Goal: Task Accomplishment & Management: Use online tool/utility

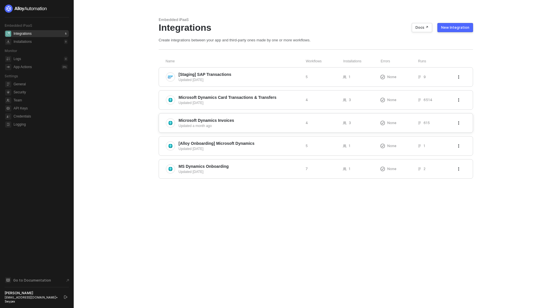
click at [259, 122] on span "Microsoft Dynamics Invoices" at bounding box center [239, 121] width 122 height 6
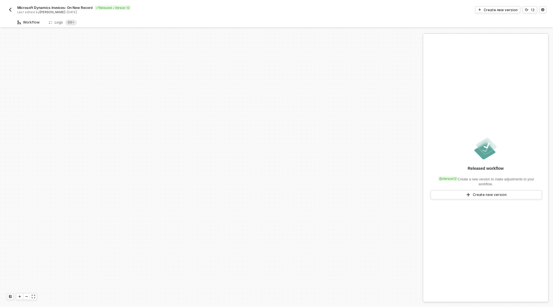
scroll to position [185, 0]
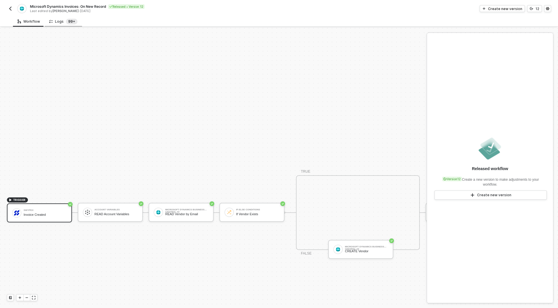
click at [73, 23] on sup "99+" at bounding box center [72, 22] width 12 height 6
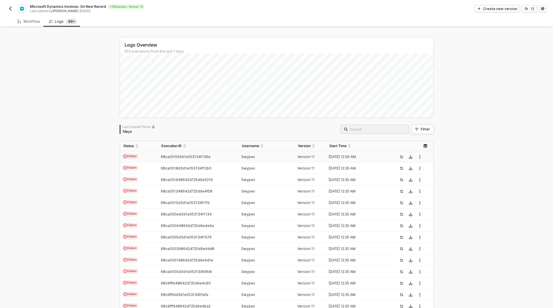
click at [222, 158] on div "68ca001fd3d1e053134f136e" at bounding box center [196, 157] width 76 height 5
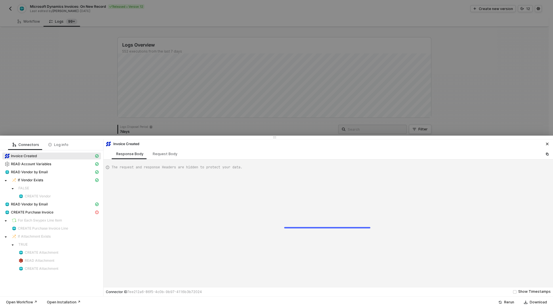
scroll to position [52, 0]
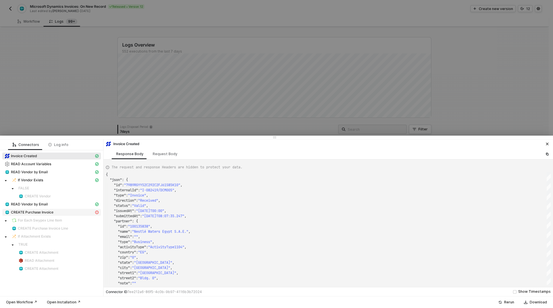
click at [43, 211] on span "CREATE Purchase Invoice" at bounding box center [32, 212] width 43 height 5
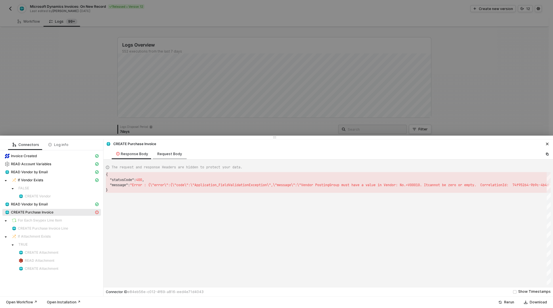
click at [171, 156] on div "Request Body" at bounding box center [169, 154] width 25 height 5
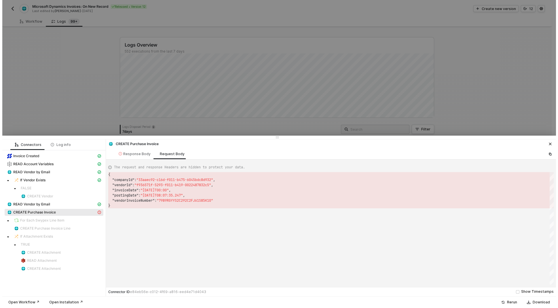
scroll to position [31, 0]
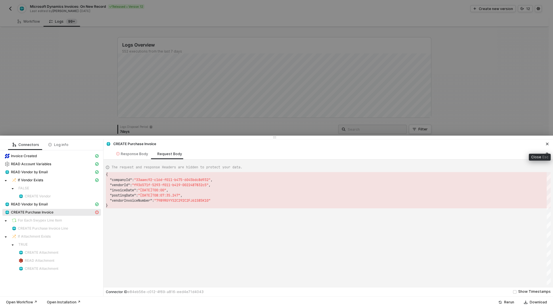
click at [549, 142] on button "button" at bounding box center [547, 144] width 7 height 7
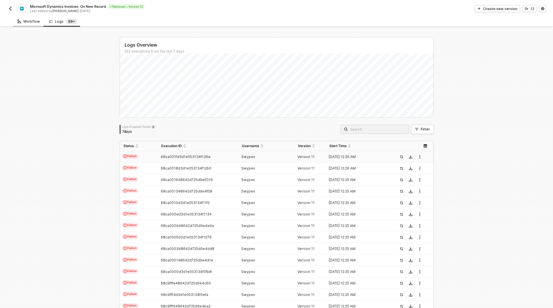
click at [35, 20] on div "Workflow" at bounding box center [29, 21] width 22 height 5
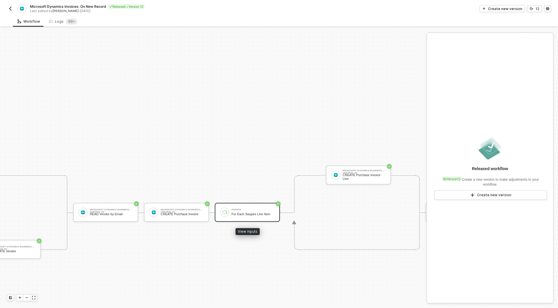
scroll to position [185, 410]
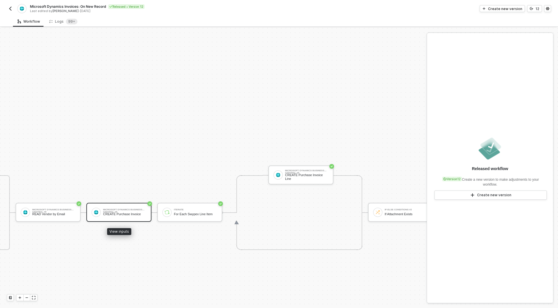
click at [128, 217] on div "Microsoft Dynamics Business Central #9 CREATE Purchase Invoice" at bounding box center [124, 212] width 43 height 11
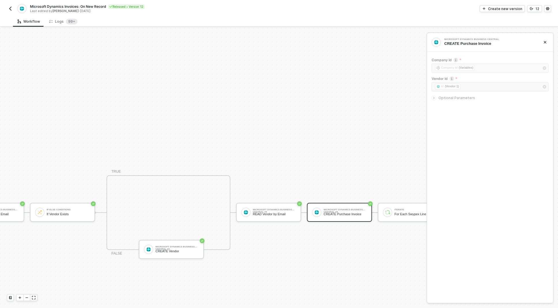
scroll to position [185, 189]
click at [172, 251] on div "CREATE Vendor" at bounding box center [177, 252] width 43 height 4
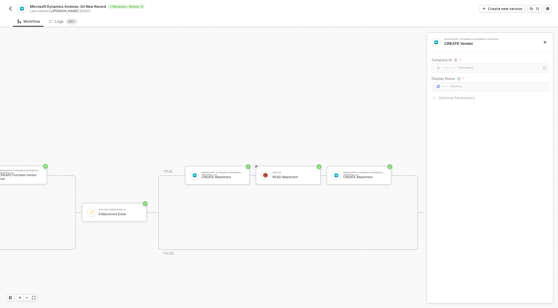
scroll to position [268, 700]
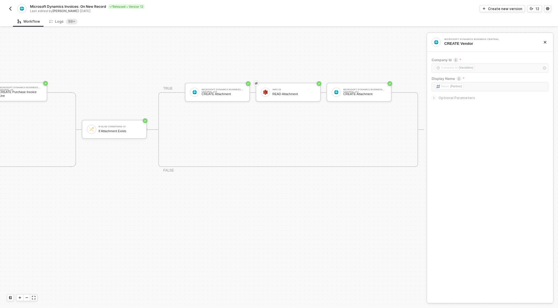
click at [26, 299] on icon "icon-minus" at bounding box center [26, 297] width 3 height 3
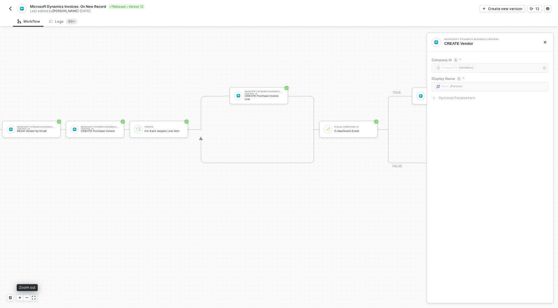
click at [26, 299] on icon "icon-minus" at bounding box center [26, 297] width 3 height 3
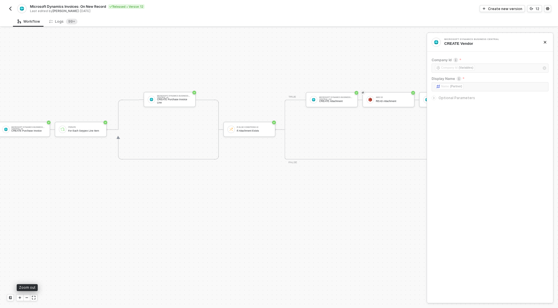
click at [26, 299] on icon "icon-minus" at bounding box center [26, 297] width 3 height 3
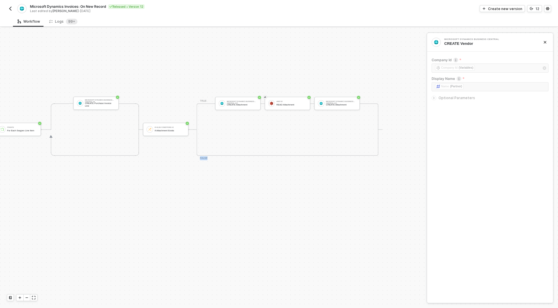
drag, startPoint x: 167, startPoint y: 232, endPoint x: 232, endPoint y: 265, distance: 73.0
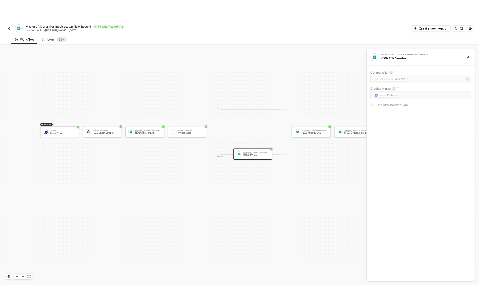
scroll to position [268, 254]
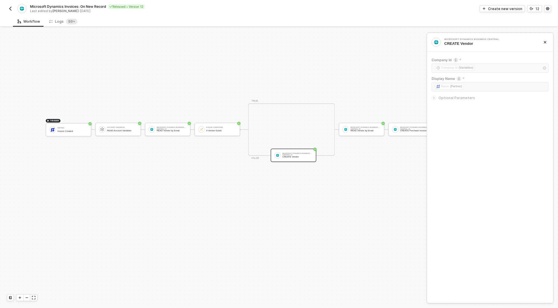
click at [301, 88] on div "TRIGGER Swypex Invoice Created Account Variables READ Account Variables Microso…" at bounding box center [433, 130] width 784 height 518
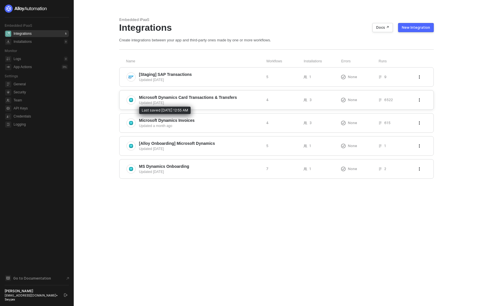
click at [208, 102] on div "Updated [DATE]" at bounding box center [200, 102] width 122 height 5
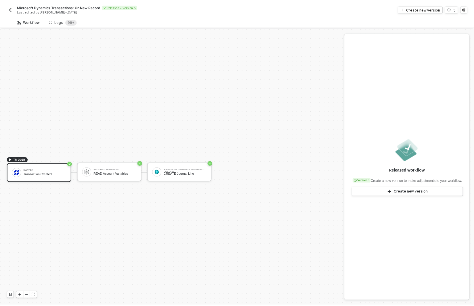
scroll to position [11, 0]
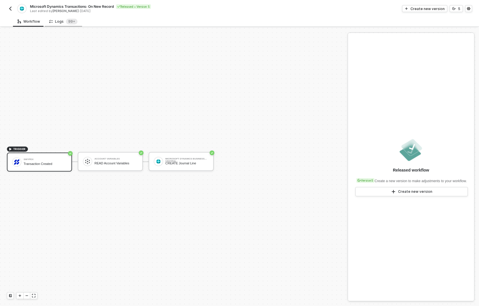
click at [54, 21] on div "Logs 99+" at bounding box center [63, 22] width 28 height 6
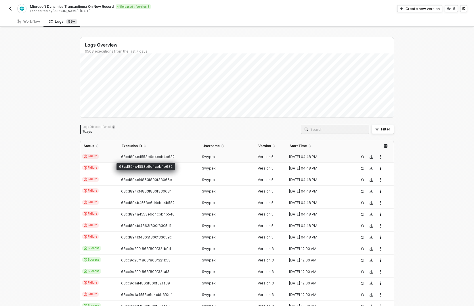
click at [147, 156] on span "68cd894c4553e6d4cbb4b632" at bounding box center [148, 157] width 54 height 4
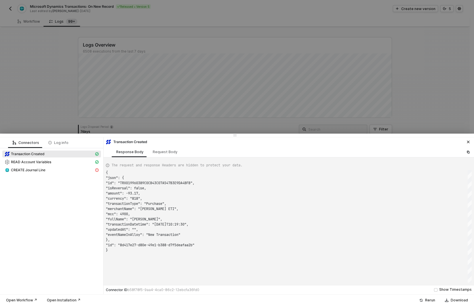
scroll to position [52, 0]
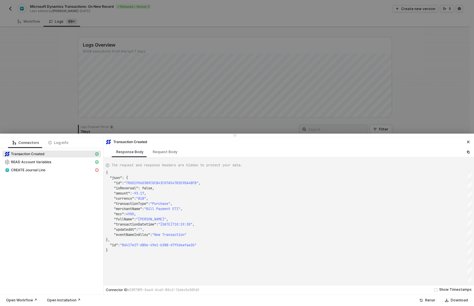
click at [75, 167] on div "READ Account Variables" at bounding box center [51, 163] width 99 height 8
click at [56, 170] on div "CREATE Journal Line" at bounding box center [49, 170] width 89 height 5
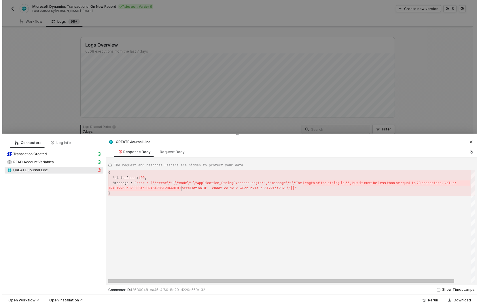
scroll to position [10, 73]
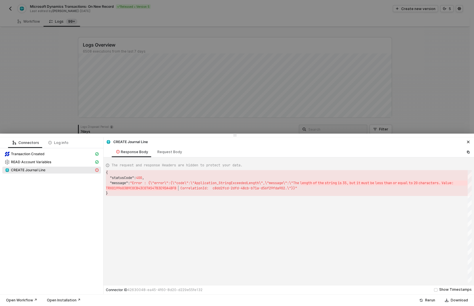
drag, startPoint x: 300, startPoint y: 182, endPoint x: 178, endPoint y: 189, distance: 122.5
click at [165, 93] on div at bounding box center [237, 153] width 474 height 306
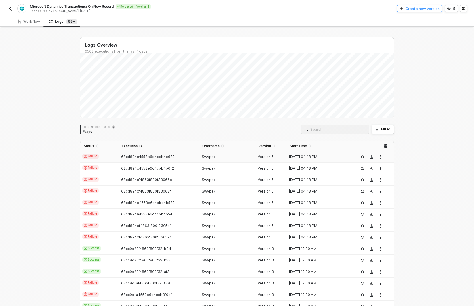
click at [412, 8] on div "Create new version" at bounding box center [423, 8] width 34 height 5
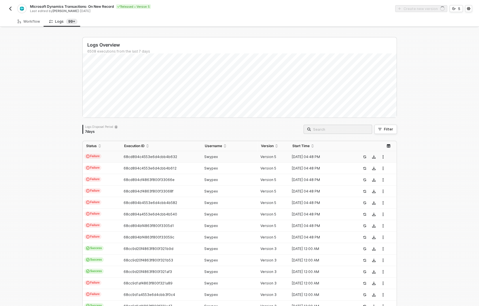
scroll to position [11, 0]
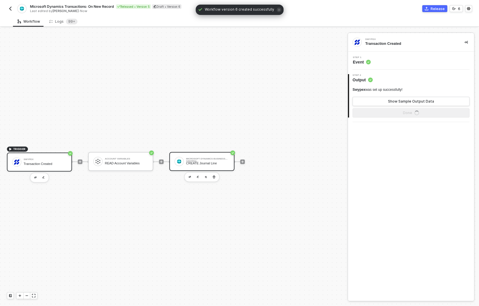
click at [204, 165] on div "CREATE Journal Line" at bounding box center [207, 164] width 43 height 4
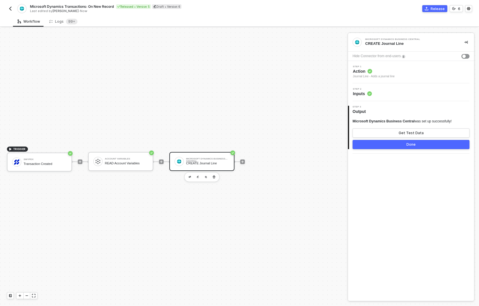
click at [375, 94] on div "Step 2 Inputs" at bounding box center [411, 92] width 125 height 9
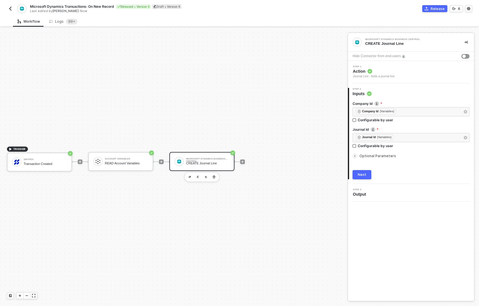
click at [381, 159] on div "Optional Parameters" at bounding box center [410, 156] width 117 height 6
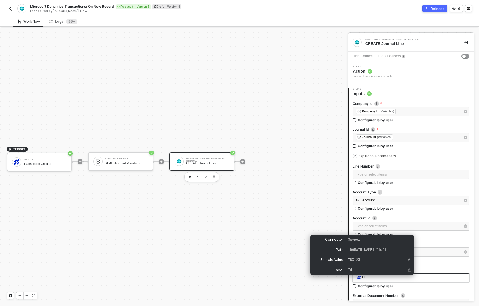
click at [361, 279] on div "Id" at bounding box center [361, 278] width 11 height 6
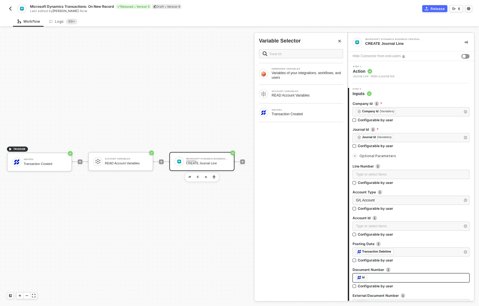
click at [371, 279] on div "﻿ ﻿ Id ﻿" at bounding box center [411, 278] width 110 height 6
click at [275, 116] on div "Transaction Created" at bounding box center [306, 114] width 71 height 5
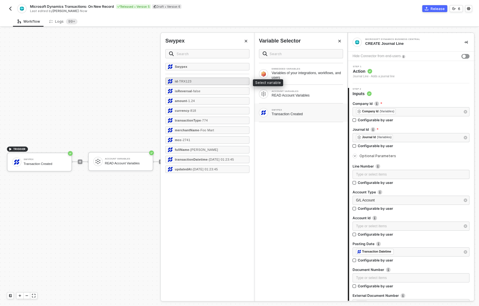
click at [190, 81] on span "- TRX123" at bounding box center [185, 81] width 14 height 3
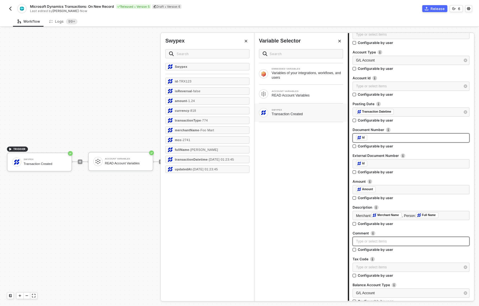
scroll to position [157, 0]
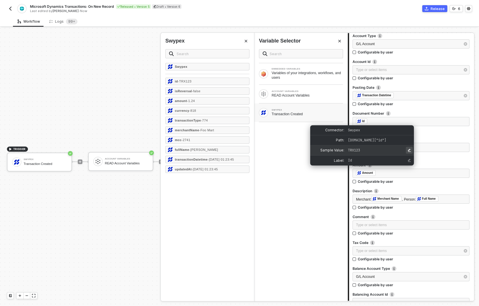
click at [409, 152] on icon "Edit Sample Value" at bounding box center [408, 150] width 3 height 3
click at [392, 140] on span "swypex.data["id"]" at bounding box center [378, 140] width 60 height 5
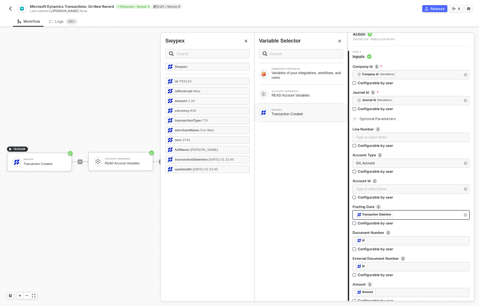
scroll to position [55, 0]
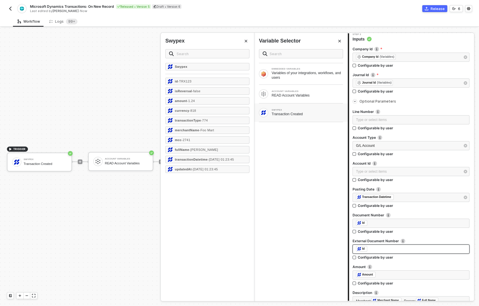
click at [378, 250] on div "﻿ ﻿ Id ﻿" at bounding box center [411, 249] width 110 height 6
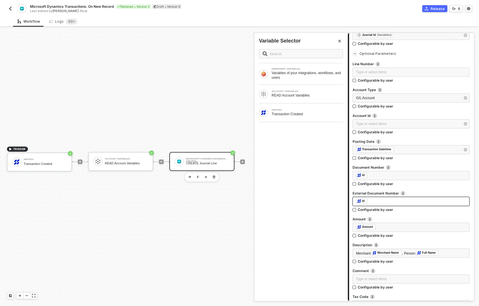
scroll to position [103, 0]
click at [199, 160] on div "Microsoft Dynamics Business Central" at bounding box center [207, 159] width 43 height 2
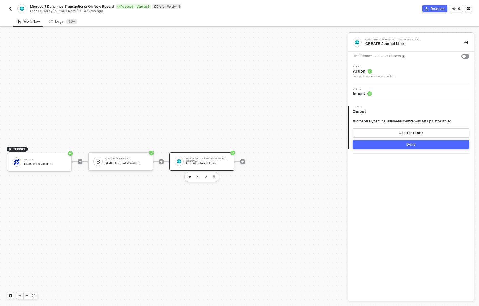
click at [207, 162] on div "CREATE Journal Line" at bounding box center [207, 164] width 43 height 4
click at [369, 95] on circle at bounding box center [369, 94] width 5 height 5
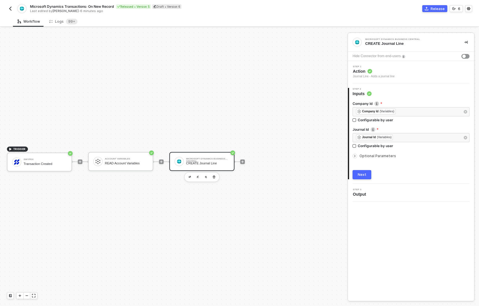
click at [363, 176] on div "Next" at bounding box center [361, 175] width 9 height 5
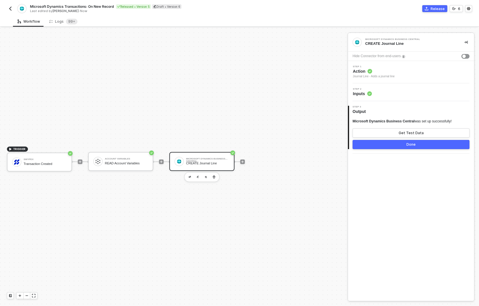
click at [380, 98] on div "Step 2 Inputs" at bounding box center [411, 92] width 126 height 18
click at [369, 92] on icon at bounding box center [369, 94] width 5 height 5
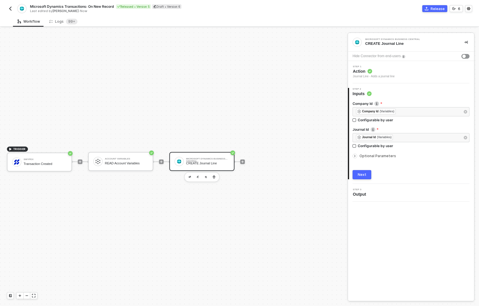
click at [364, 158] on span "Optional Parameters" at bounding box center [377, 156] width 37 height 4
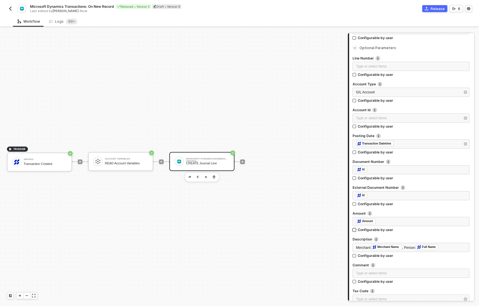
scroll to position [176, 0]
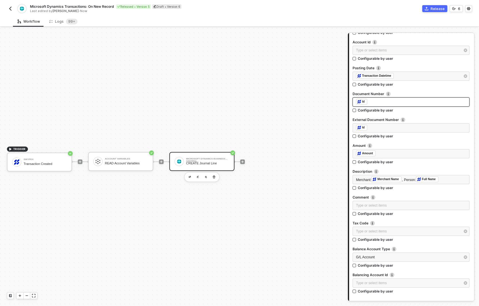
click at [364, 100] on div "Id" at bounding box center [363, 101] width 3 height 5
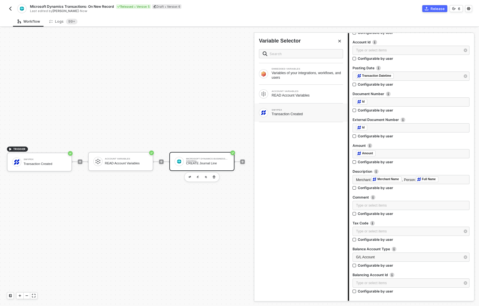
click at [281, 116] on div "Transaction Created" at bounding box center [306, 114] width 71 height 5
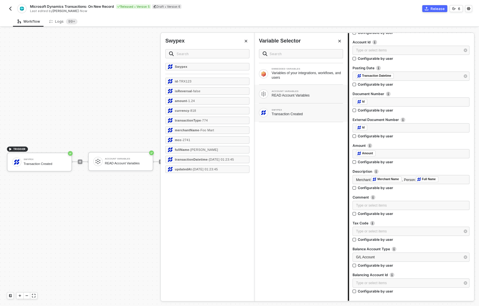
click at [299, 89] on div "ACCOUNT VARIABLES READ Account Variables" at bounding box center [300, 94] width 93 height 18
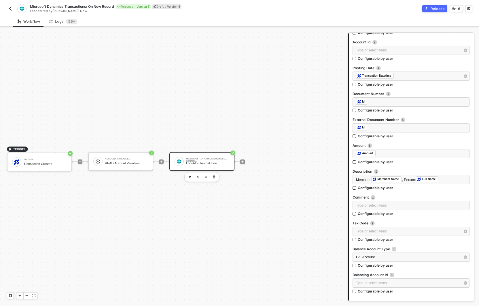
click at [195, 160] on div "Microsoft Dynamics Business Central" at bounding box center [207, 159] width 43 height 2
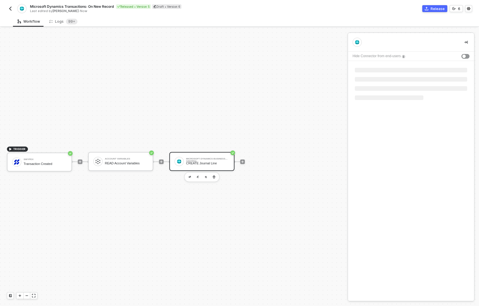
scroll to position [0, 0]
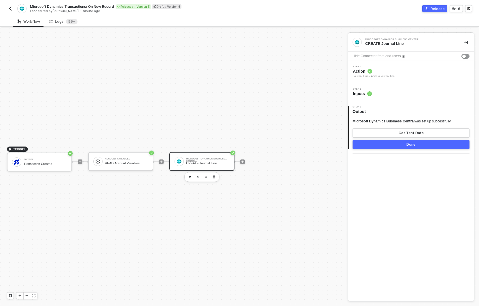
click at [381, 99] on div "Step 2 Inputs" at bounding box center [411, 92] width 126 height 18
click at [368, 96] on icon at bounding box center [369, 94] width 5 height 5
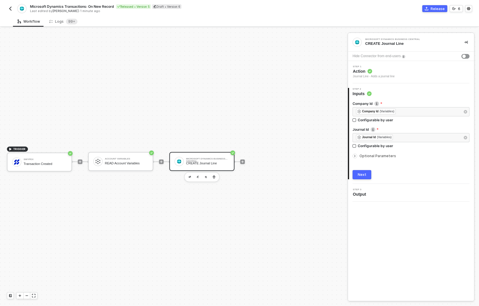
click at [365, 154] on div "Optional Parameters" at bounding box center [410, 156] width 117 height 6
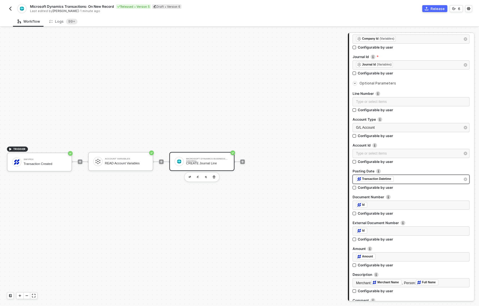
scroll to position [73, 0]
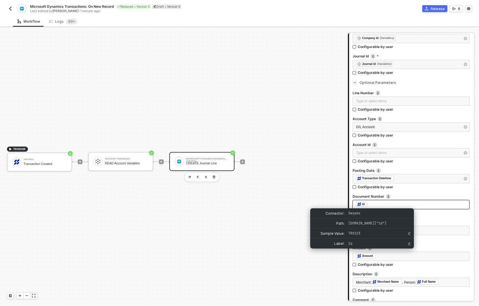
click at [363, 204] on div "Id" at bounding box center [363, 204] width 3 height 5
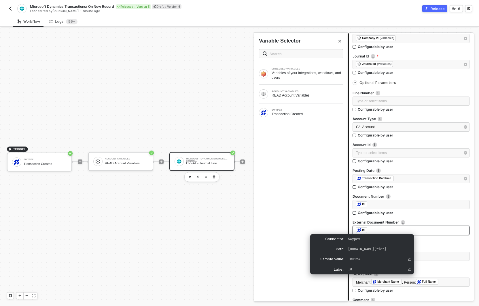
click at [359, 230] on img at bounding box center [358, 230] width 3 height 3
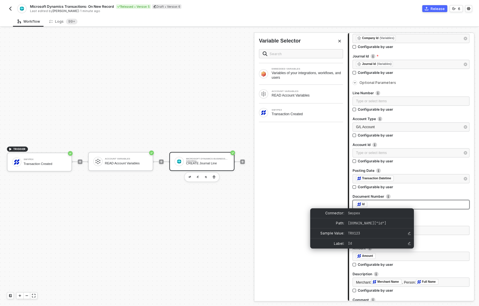
click at [361, 205] on div "Id" at bounding box center [361, 205] width 11 height 6
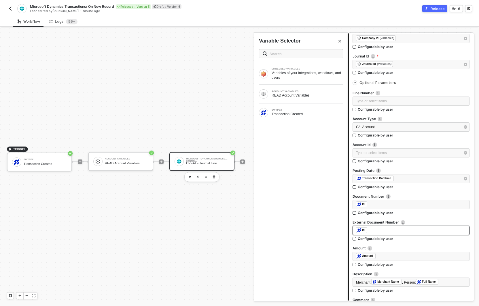
click at [361, 232] on div "Id" at bounding box center [361, 231] width 11 height 6
click at [290, 197] on div "EMBEDDED VARIABLES Variables of your integrations, workflows, and users ACCOUNT…" at bounding box center [300, 173] width 93 height 257
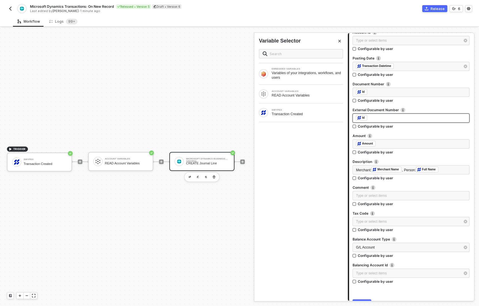
scroll to position [216, 0]
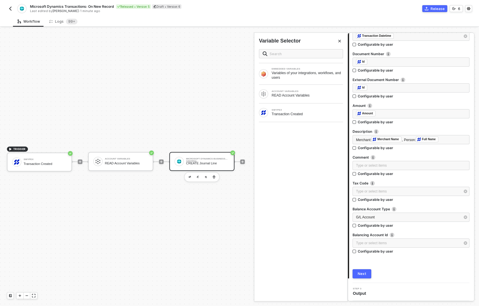
click at [10, 8] on img "button" at bounding box center [10, 8] width 5 height 5
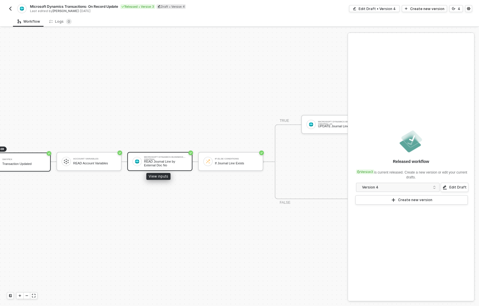
scroll to position [15, 23]
click at [160, 162] on div "READ Journal Line by External Doc No" at bounding box center [163, 163] width 43 height 7
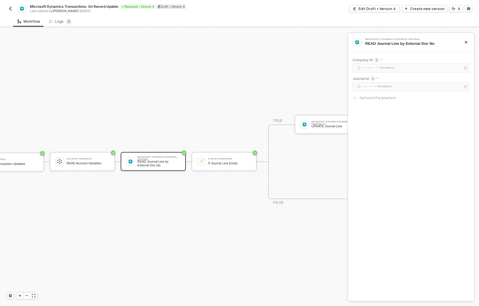
scroll to position [15, 79]
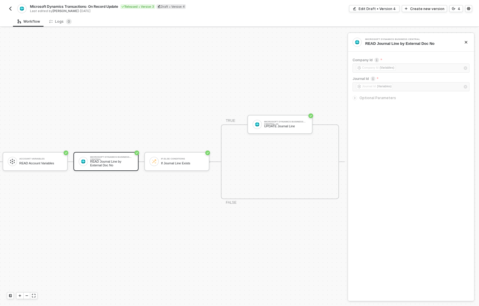
click at [363, 99] on span "Optional Parameters" at bounding box center [377, 98] width 37 height 4
click at [11, 9] on img "button" at bounding box center [10, 8] width 5 height 5
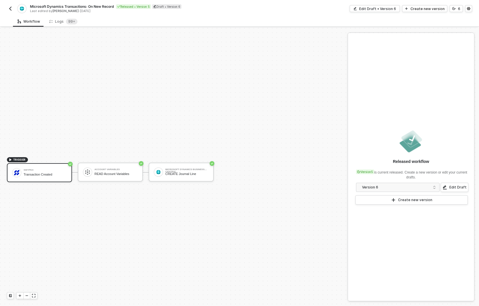
scroll to position [11, 0]
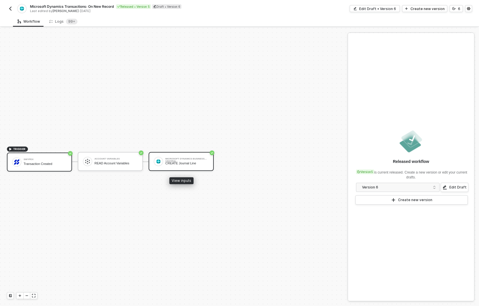
click at [180, 163] on div "CREATE Journal Line" at bounding box center [186, 164] width 43 height 4
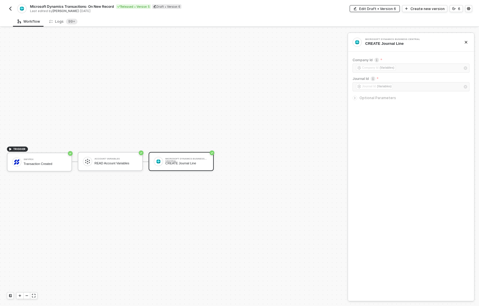
click at [383, 9] on div "Edit Draft • Version 6" at bounding box center [377, 8] width 37 height 5
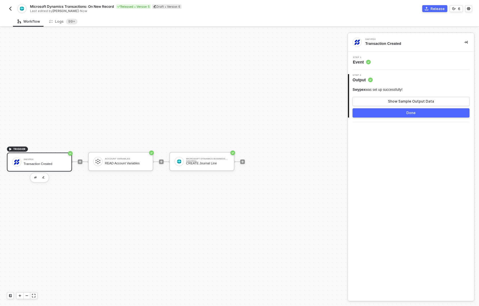
click at [369, 65] on div "Step 1 Event" at bounding box center [411, 61] width 126 height 18
click at [362, 60] on span "Event" at bounding box center [361, 62] width 18 height 6
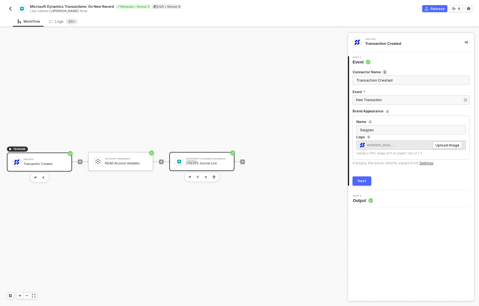
click at [194, 163] on div "CREATE Journal Line" at bounding box center [207, 164] width 43 height 4
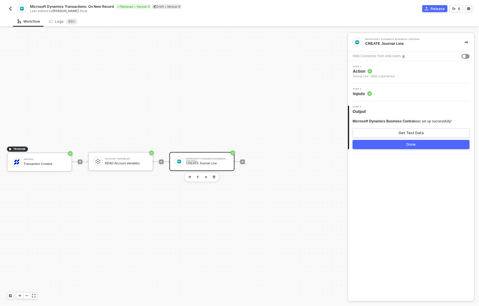
click at [368, 94] on circle at bounding box center [369, 94] width 5 height 5
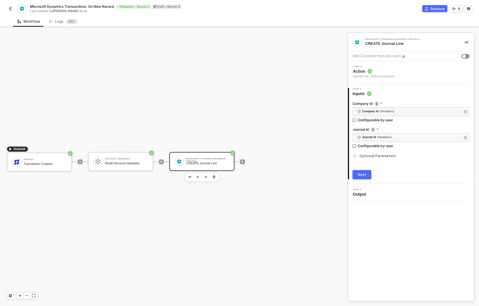
click at [357, 158] on div at bounding box center [355, 156] width 7 height 6
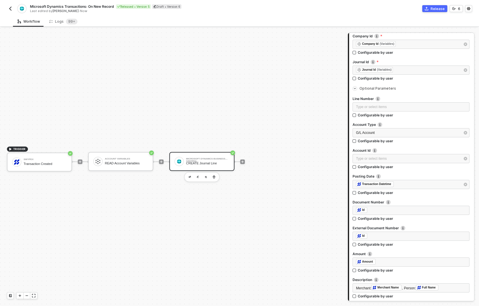
scroll to position [117, 0]
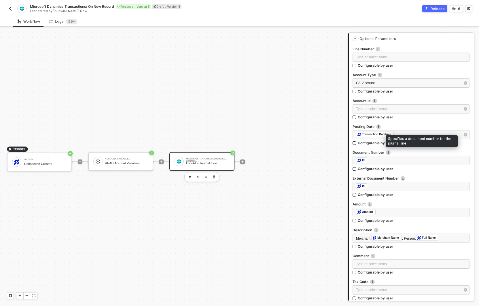
click at [388, 153] on img at bounding box center [388, 152] width 5 height 5
click at [382, 163] on div "﻿ ﻿ Id ﻿" at bounding box center [411, 161] width 110 height 6
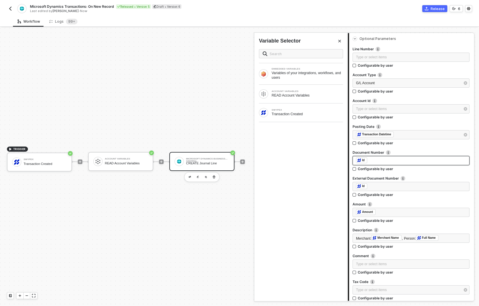
click at [363, 159] on div "Id" at bounding box center [363, 160] width 3 height 5
click at [285, 110] on div "SWYPEX" at bounding box center [306, 110] width 71 height 2
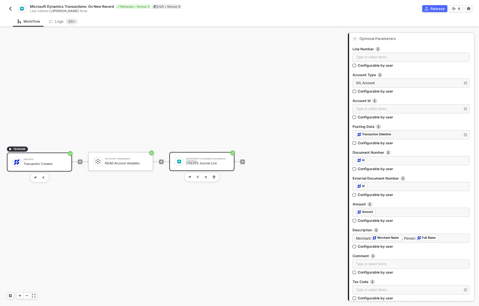
click at [38, 160] on div "Swypex" at bounding box center [45, 160] width 43 height 2
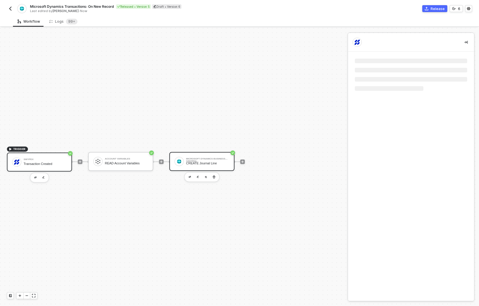
scroll to position [0, 0]
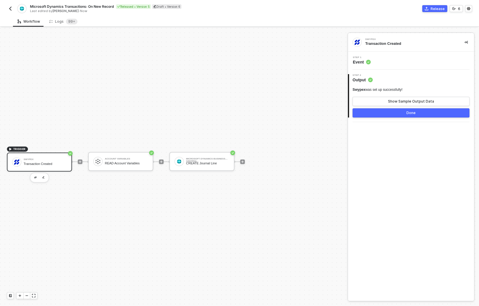
click at [359, 64] on span "Event" at bounding box center [361, 62] width 18 height 6
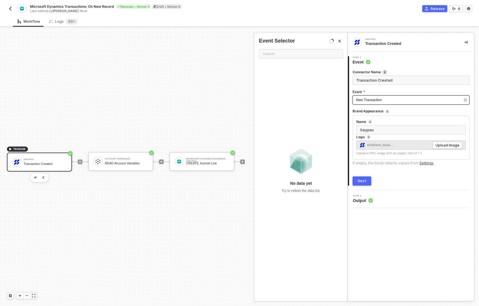
click at [380, 102] on div "New Transaction" at bounding box center [408, 100] width 104 height 5
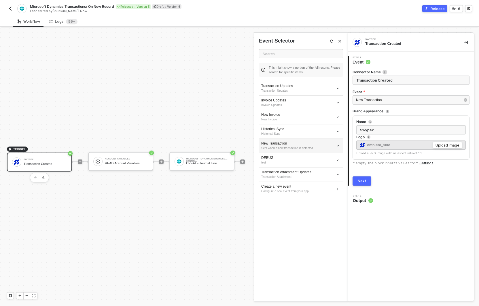
click at [292, 143] on div "New Transaction" at bounding box center [300, 143] width 79 height 5
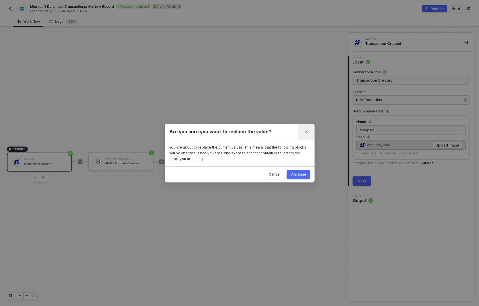
click at [303, 132] on button "Close" at bounding box center [306, 131] width 9 height 9
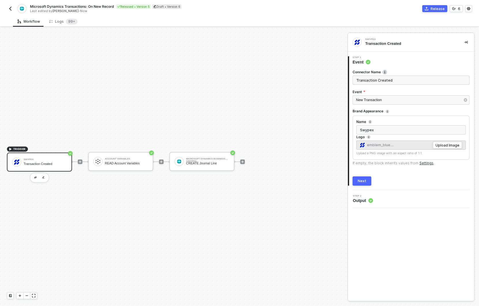
click at [12, 9] on img "button" at bounding box center [10, 8] width 5 height 5
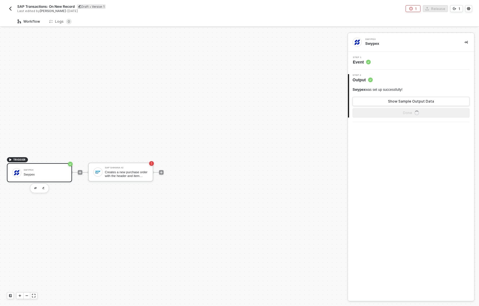
scroll to position [11, 0]
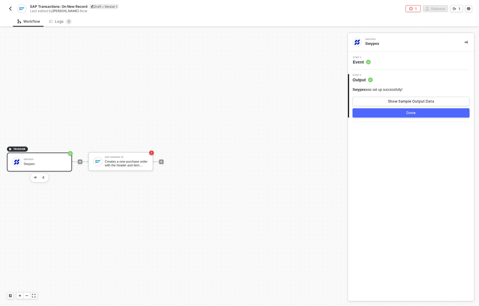
click at [366, 61] on icon at bounding box center [368, 62] width 5 height 5
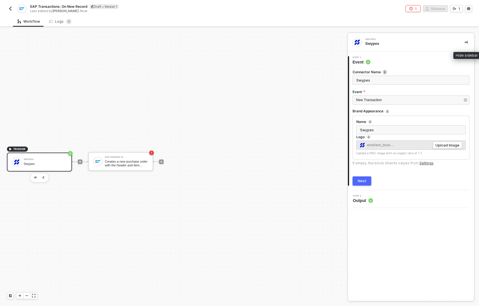
click at [466, 43] on icon "icon-collapse-right" at bounding box center [465, 42] width 3 height 3
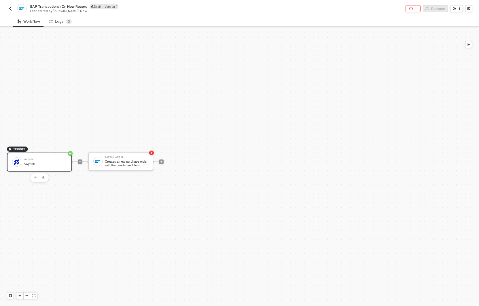
click at [470, 40] on div "TRIGGER Swypex Swypex SAP S/4HANA #2 Creates a new purchase order with the head…" at bounding box center [239, 167] width 479 height 279
click at [469, 43] on icon "icon-collapse-left" at bounding box center [467, 44] width 3 height 3
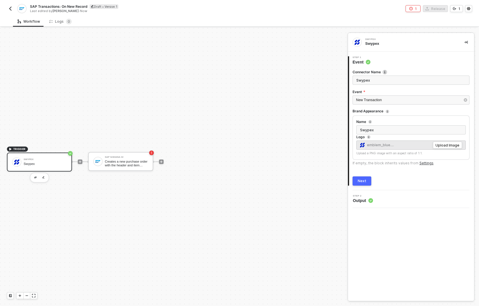
click at [373, 83] on input "Swypex" at bounding box center [410, 80] width 117 height 9
click at [381, 100] on span "New Transaction" at bounding box center [369, 100] width 26 height 4
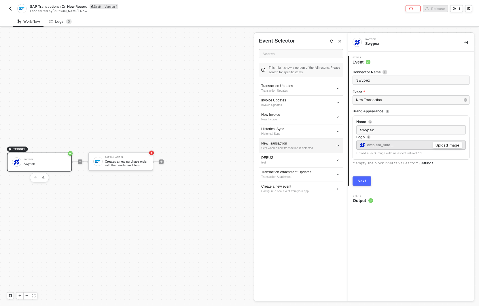
click at [293, 142] on div "New Transaction" at bounding box center [300, 143] width 79 height 5
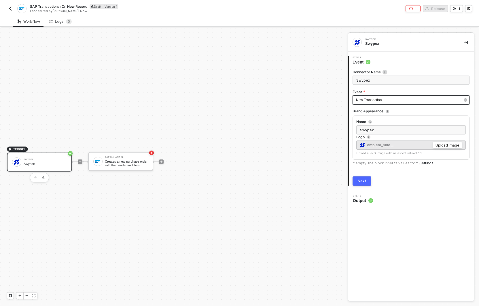
click at [387, 102] on div "New Transaction" at bounding box center [408, 100] width 104 height 5
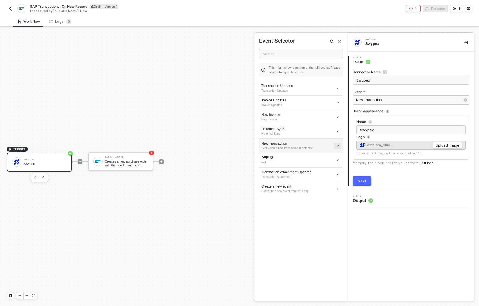
click at [338, 147] on icon "icon-arrow-down-small" at bounding box center [337, 145] width 3 height 3
click at [311, 159] on span "Edit" at bounding box center [317, 156] width 38 height 5
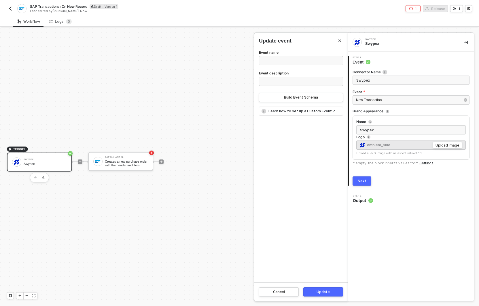
type input "New Transaction"
type input "Sent when a new transaction is detected"
click at [289, 113] on link "Learn how to set up a Custom Event ↗" at bounding box center [301, 111] width 67 height 5
click at [301, 97] on div "Build Event Schema" at bounding box center [301, 97] width 34 height 5
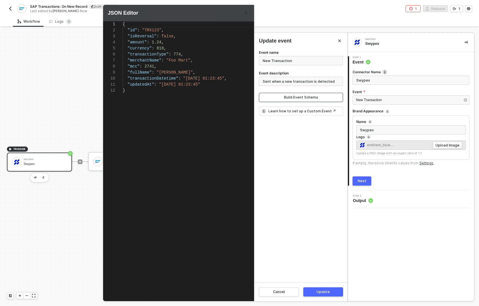
scroll to position [60, 0]
click at [171, 33] on div ""id" : "TRX123" ," at bounding box center [199, 30] width 153 height 6
click at [148, 29] on span ""TRX123"" at bounding box center [151, 30] width 19 height 5
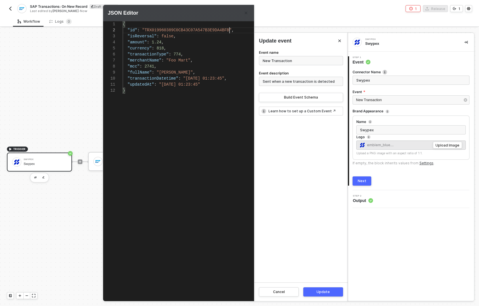
scroll to position [48, 51]
click at [180, 34] on div ""isReversal" : false ," at bounding box center [199, 36] width 153 height 6
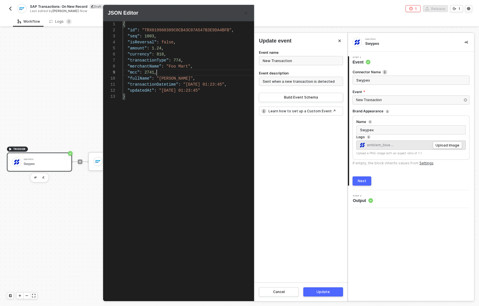
click at [175, 74] on div ""mcc" : 2741 ," at bounding box center [199, 73] width 153 height 6
click at [148, 39] on div ""seq" : 1003 ," at bounding box center [199, 36] width 153 height 6
click at [180, 145] on div "{ "id" : "TRX019960389C0CB43C07A547B3E9DA4BFB" , "isReversal" : false , "amount…" at bounding box center [199, 153] width 153 height 265
click at [319, 291] on div "Update" at bounding box center [322, 292] width 13 height 5
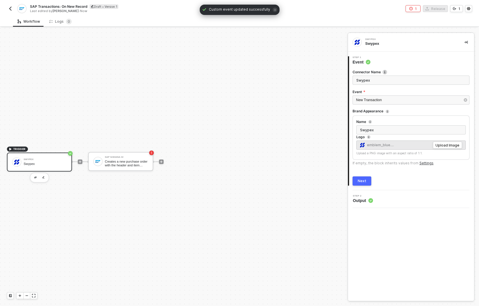
click at [11, 7] on img "button" at bounding box center [10, 8] width 5 height 5
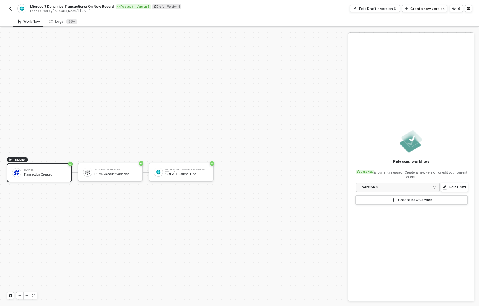
scroll to position [11, 0]
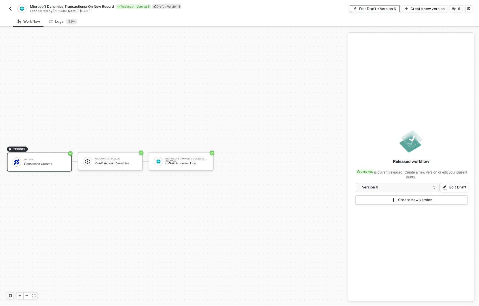
click at [381, 9] on div "Edit Draft • Version 6" at bounding box center [377, 8] width 37 height 5
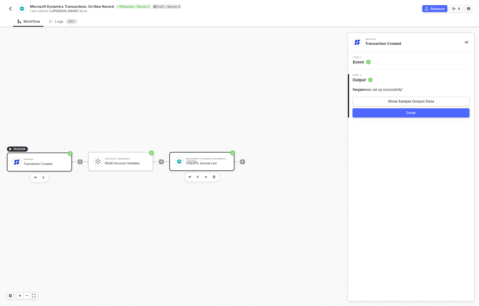
click at [211, 161] on div "Microsoft Dynamics Business Central CREATE Journal Line" at bounding box center [207, 161] width 43 height 11
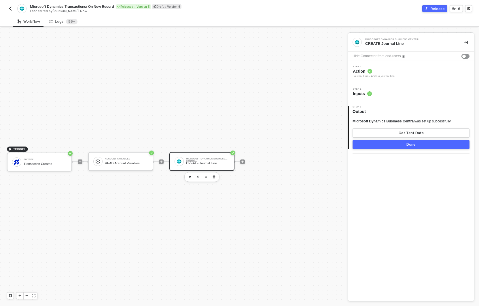
click at [369, 95] on circle at bounding box center [369, 94] width 5 height 5
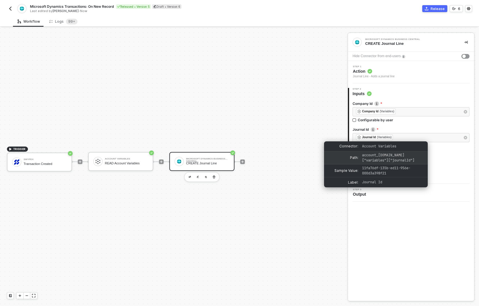
click at [367, 158] on span "account_variables.data["variables"]["journalId"]" at bounding box center [388, 158] width 52 height 10
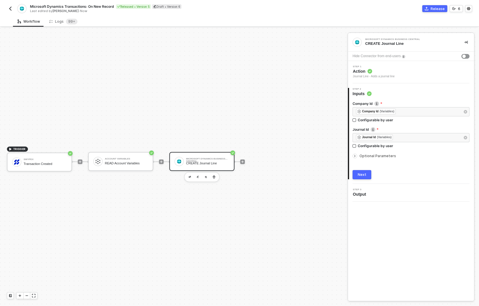
click at [391, 157] on span "Optional Parameters" at bounding box center [377, 156] width 37 height 4
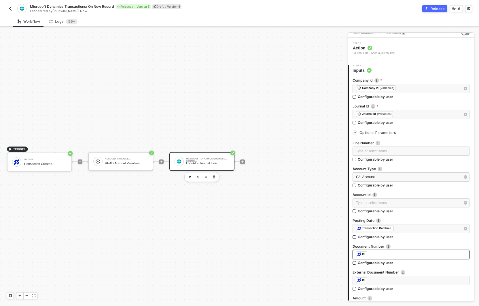
scroll to position [24, 0]
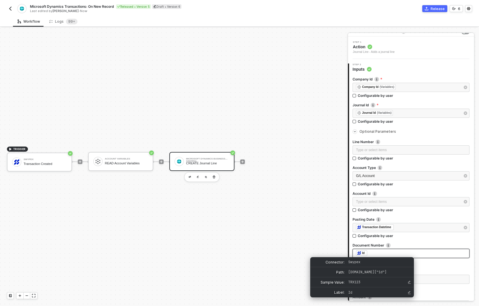
click at [362, 254] on div "Id" at bounding box center [363, 253] width 3 height 5
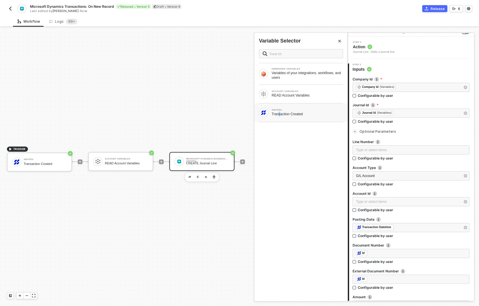
click at [280, 115] on div "Transaction Created" at bounding box center [306, 114] width 71 height 5
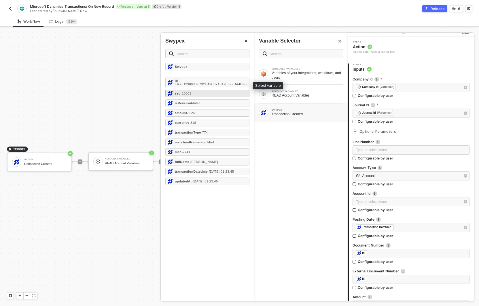
click at [202, 96] on div "seq - 10003" at bounding box center [207, 93] width 84 height 7
click at [391, 254] on div "﻿ ﻿ Seq ﻿ ﻿ Id ﻿" at bounding box center [411, 254] width 110 height 6
click at [316, 184] on div "EMBEDDED VARIABLES Variables of your integrations, workflows, and users ACCOUNT…" at bounding box center [300, 173] width 93 height 257
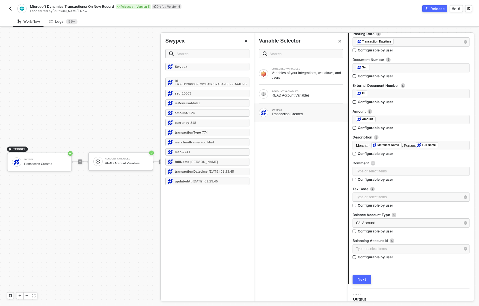
click at [365, 281] on div "Next" at bounding box center [361, 280] width 9 height 5
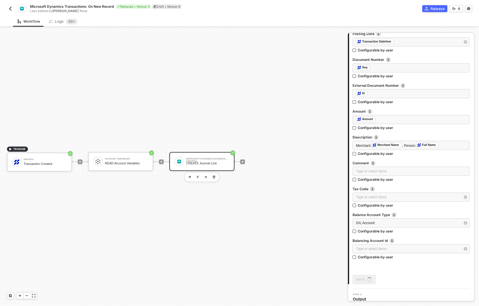
scroll to position [0, 0]
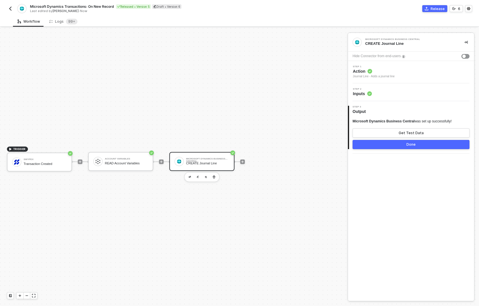
click at [376, 148] on button "Done" at bounding box center [410, 144] width 117 height 9
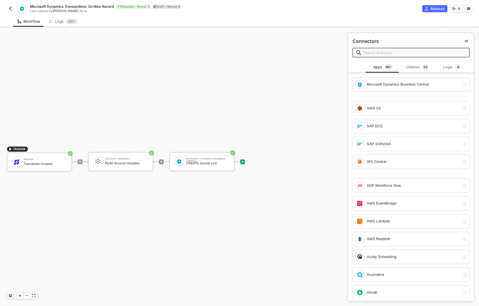
click at [434, 7] on div "Release" at bounding box center [437, 8] width 14 height 5
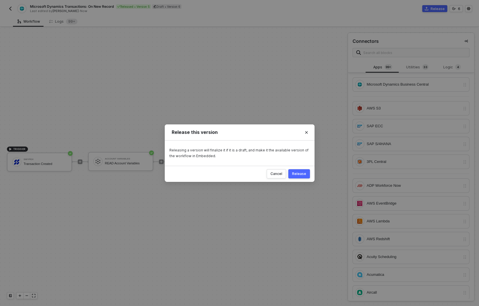
click at [299, 177] on button "Release" at bounding box center [299, 173] width 22 height 9
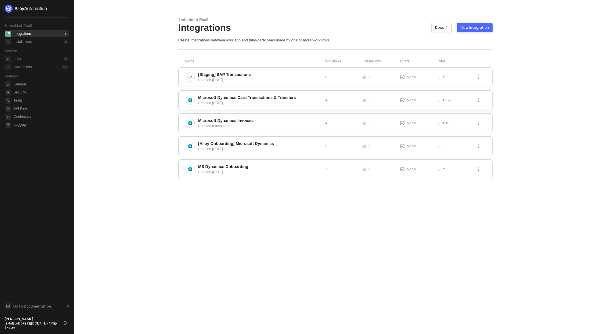
click at [250, 102] on div "Updated [DATE]" at bounding box center [259, 102] width 122 height 5
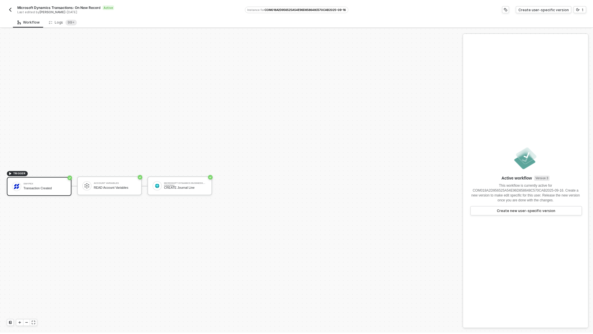
scroll to position [11, 0]
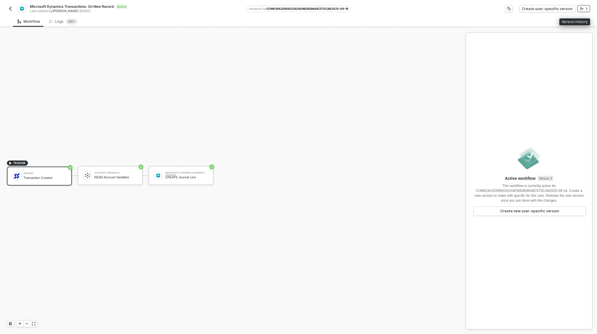
click at [584, 9] on button "1" at bounding box center [583, 8] width 13 height 7
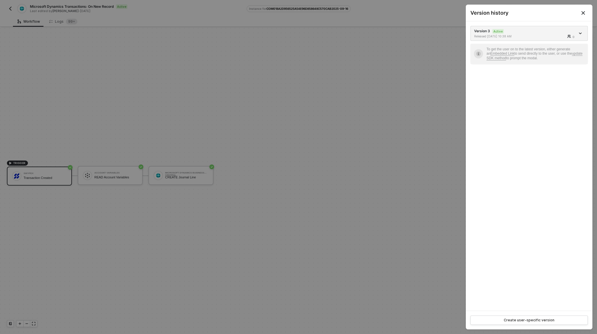
click at [583, 12] on icon "Close" at bounding box center [583, 13] width 5 height 5
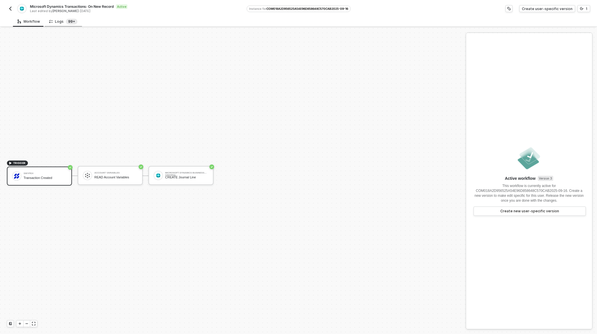
click at [68, 22] on sup "99+" at bounding box center [72, 22] width 12 height 6
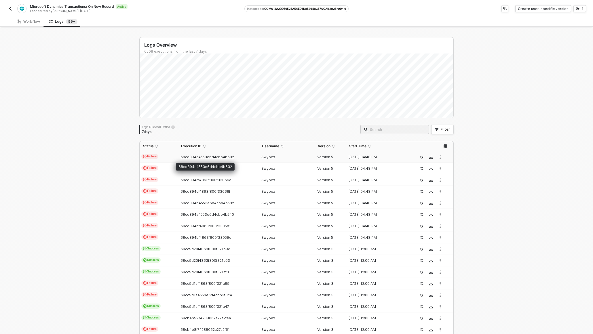
click at [218, 155] on span "68cd894c4553e6d4cbb4b632" at bounding box center [207, 157] width 54 height 4
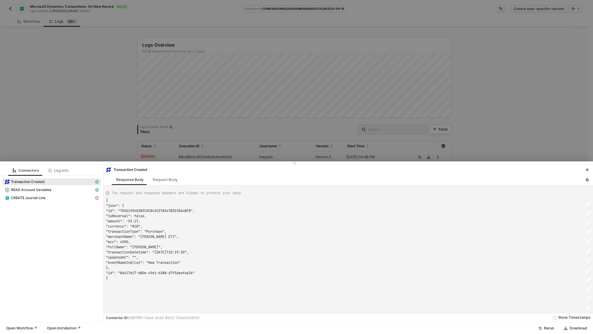
scroll to position [52, 0]
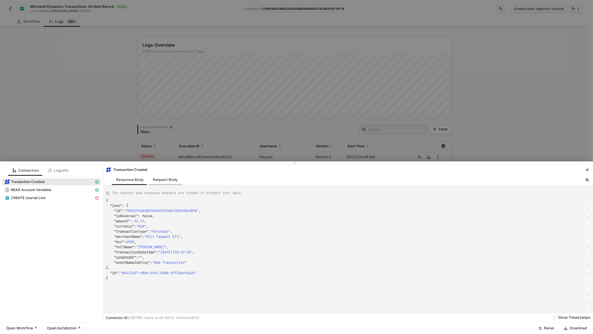
click at [164, 178] on div "Request Body" at bounding box center [165, 180] width 25 height 5
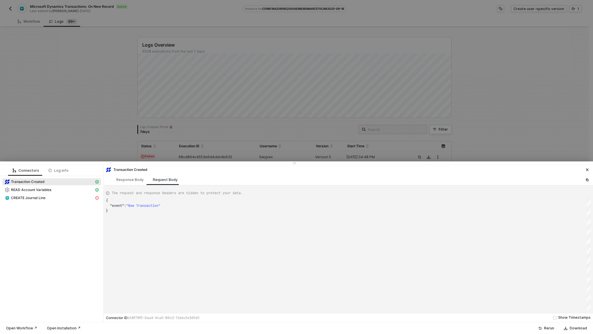
scroll to position [10, 0]
click at [74, 198] on div "CREATE Journal Line" at bounding box center [49, 197] width 89 height 5
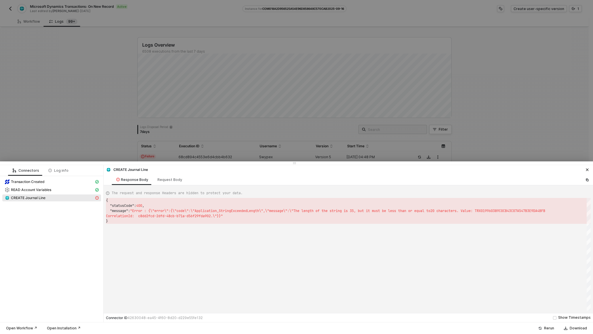
scroll to position [16, 0]
click at [170, 179] on div "Request Body" at bounding box center [169, 180] width 25 height 5
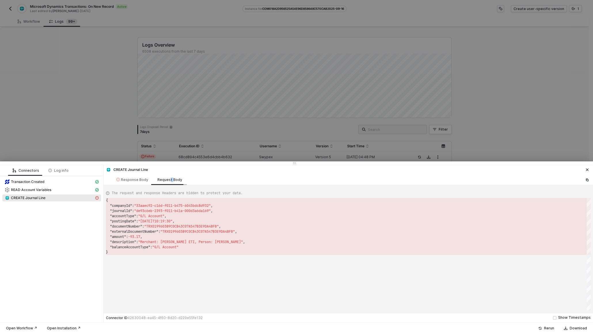
scroll to position [52, 0]
click at [211, 153] on div at bounding box center [296, 167] width 593 height 334
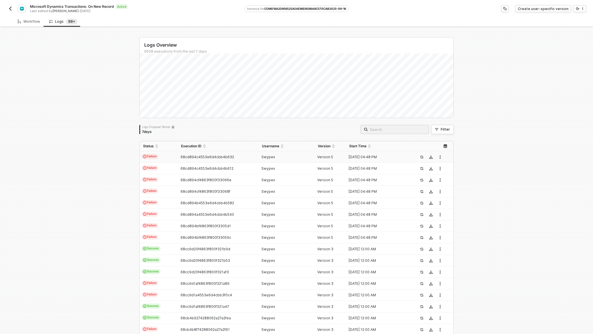
click at [439, 157] on icon "button" at bounding box center [439, 156] width 1 height 3
click at [420, 158] on icon "icon-success-page" at bounding box center [421, 157] width 3 height 3
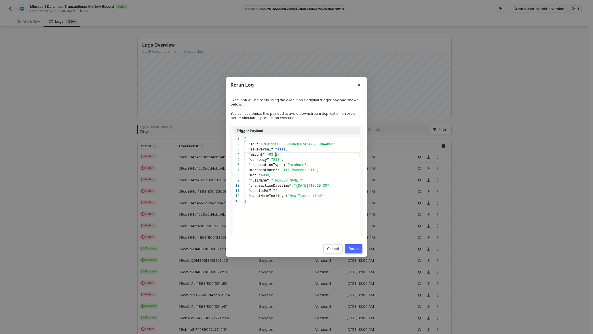
click at [275, 154] on span "-93.17" at bounding box center [273, 155] width 12 height 4
click at [298, 161] on div ""currency" : "818" ," at bounding box center [302, 159] width 116 height 5
click at [300, 150] on div ""isReversal" : false ," at bounding box center [302, 149] width 116 height 5
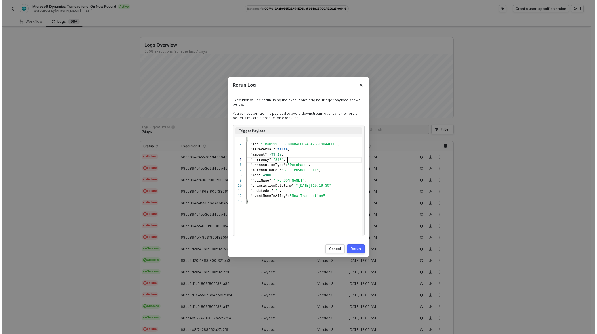
scroll to position [10, 46]
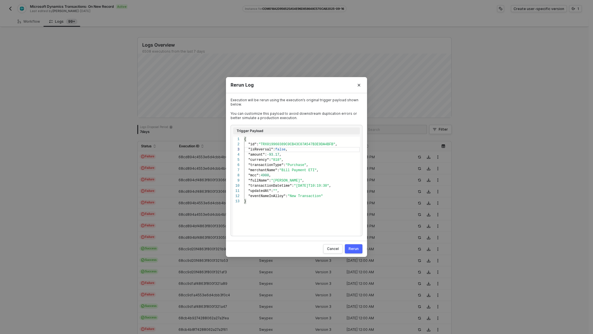
click at [352, 251] on div "Rerun" at bounding box center [353, 249] width 10 height 5
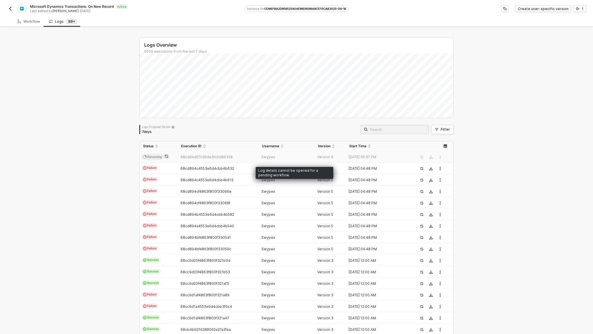
click at [216, 157] on span "68cd94d07c95de3fc6d86328" at bounding box center [206, 157] width 52 height 4
click at [53, 21] on div "Logs 99+" at bounding box center [63, 22] width 28 height 6
click at [30, 23] on div "Workflow" at bounding box center [29, 21] width 22 height 5
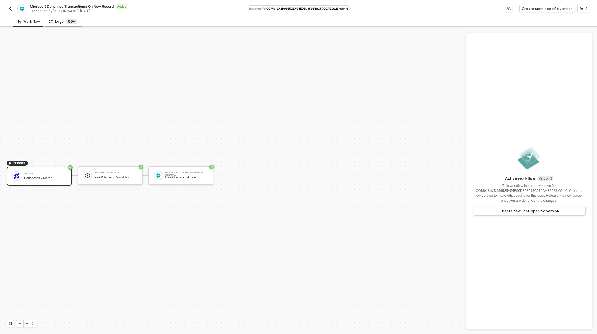
click at [66, 19] on span "99+" at bounding box center [72, 22] width 12 height 6
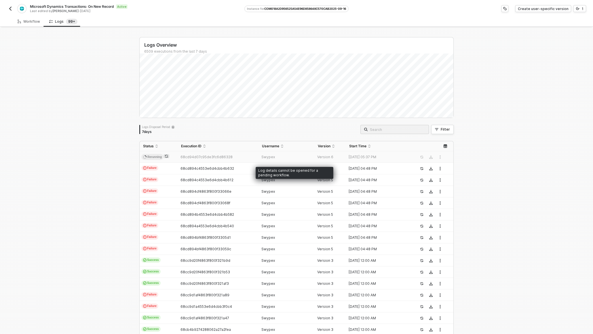
click at [217, 157] on span "68cd94d07c95de3fc6d86328" at bounding box center [206, 157] width 52 height 4
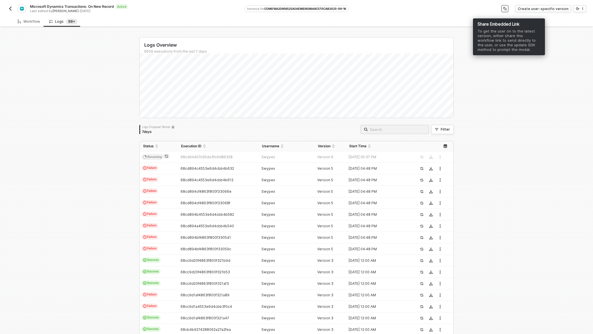
click at [508, 9] on button "button" at bounding box center [504, 8] width 7 height 7
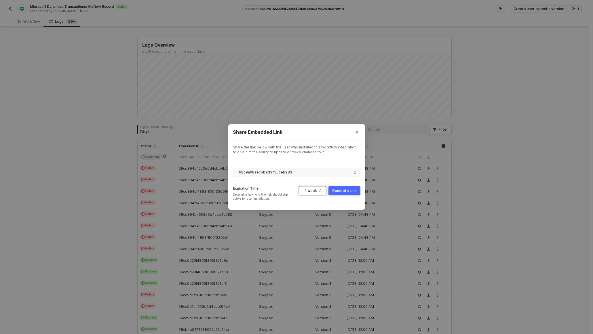
click at [308, 194] on div "1 week" at bounding box center [311, 190] width 12 height 9
click at [351, 173] on span "68c9a08aecbb933f55ceb983" at bounding box center [298, 172] width 118 height 9
click at [322, 163] on div "Share the link below with the user who installed this workflow integration to g…" at bounding box center [296, 175] width 127 height 60
click at [356, 131] on icon "Close" at bounding box center [356, 132] width 3 height 3
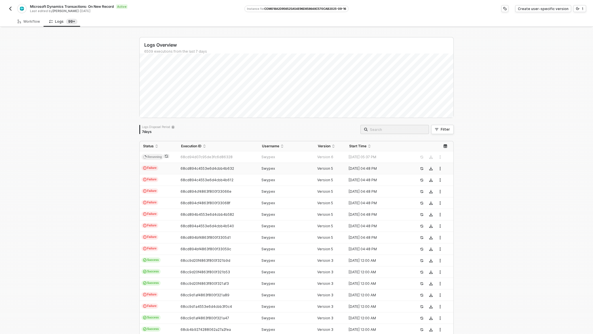
click at [156, 165] on td "Failure" at bounding box center [159, 169] width 38 height 12
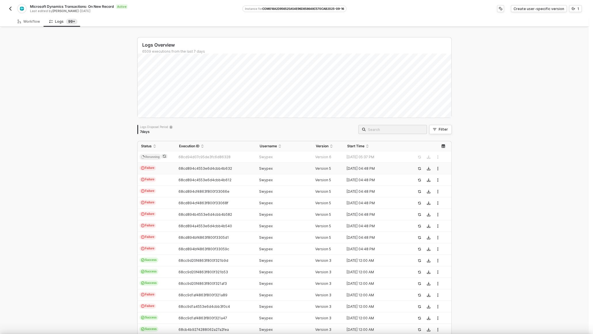
scroll to position [52, 0]
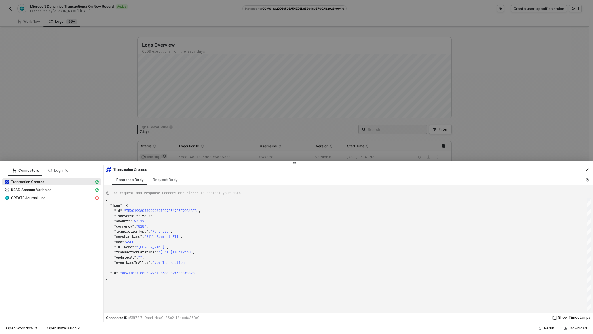
click at [564, 316] on div "Show Timestamps" at bounding box center [574, 317] width 33 height 5
click at [556, 316] on input "Show Timestamps" at bounding box center [554, 317] width 3 height 3
checkbox input "true"
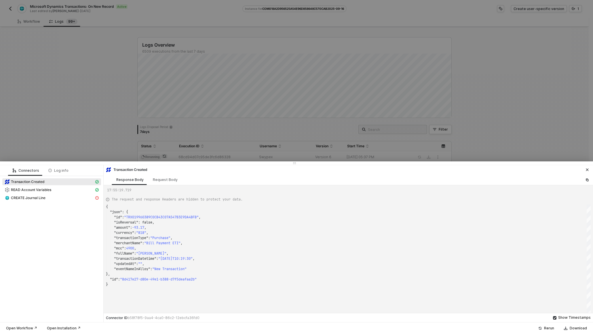
click at [588, 168] on icon "icon-close" at bounding box center [586, 169] width 3 height 3
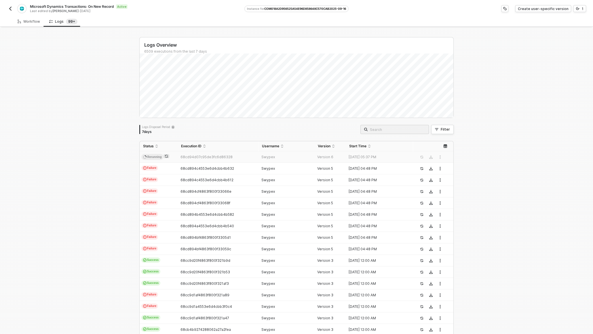
click at [222, 158] on span "68cd94d07c95de3fc6d86328" at bounding box center [206, 157] width 52 height 4
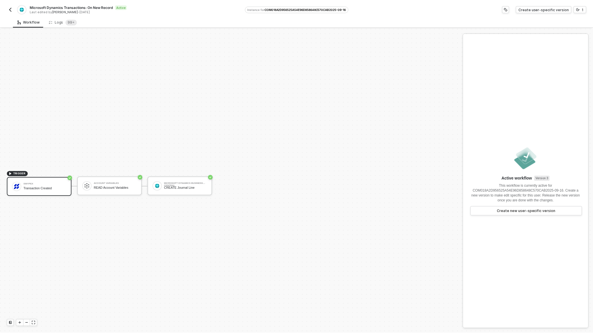
scroll to position [11, 0]
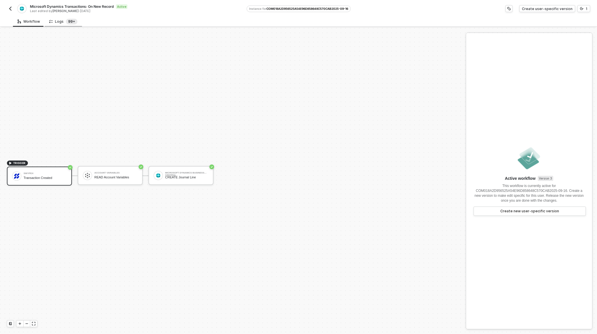
click at [74, 24] on sup "99+" at bounding box center [72, 22] width 12 height 6
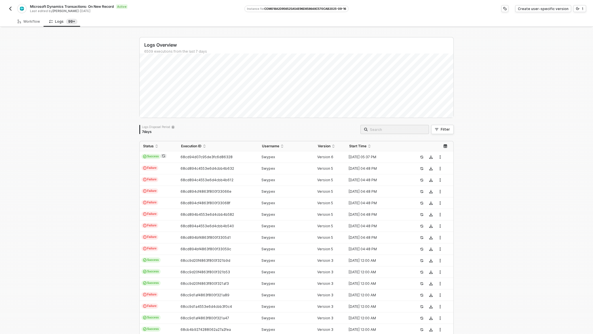
click at [228, 155] on span "68cd94d07c95de3fc6d86328" at bounding box center [206, 157] width 52 height 4
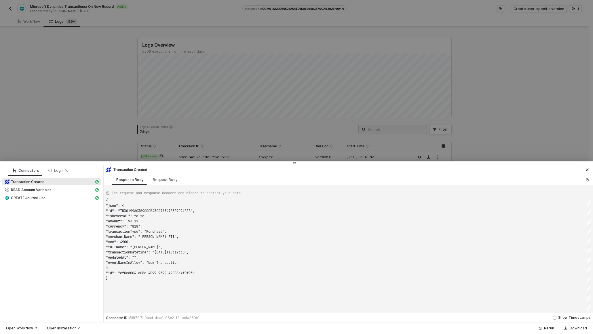
scroll to position [52, 0]
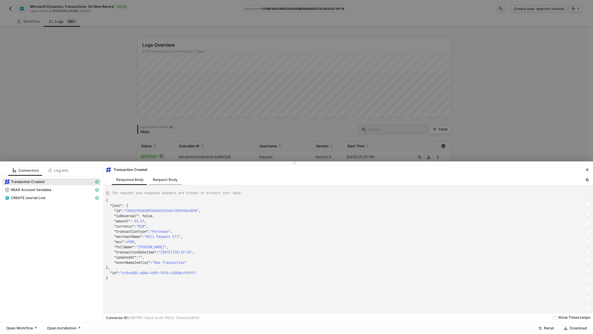
click at [164, 183] on div "Request Body" at bounding box center [165, 179] width 34 height 11
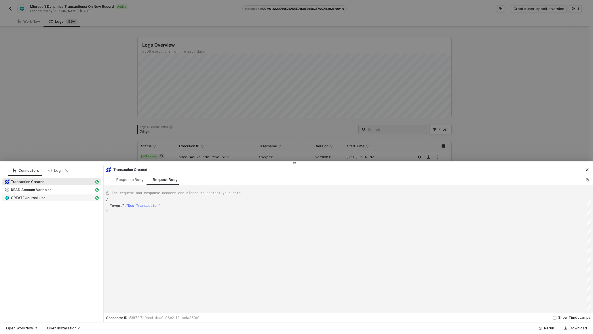
click at [53, 200] on div "CREATE Journal Line" at bounding box center [49, 197] width 89 height 5
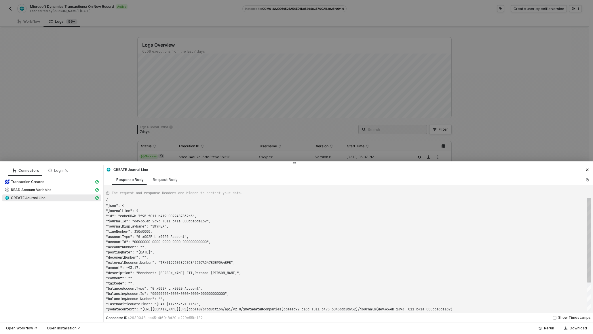
scroll to position [52, 0]
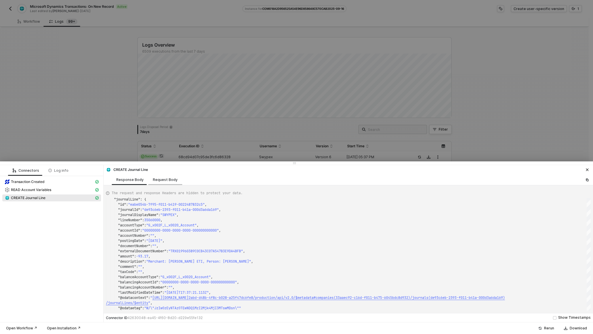
click at [165, 182] on div "Request Body" at bounding box center [165, 180] width 25 height 5
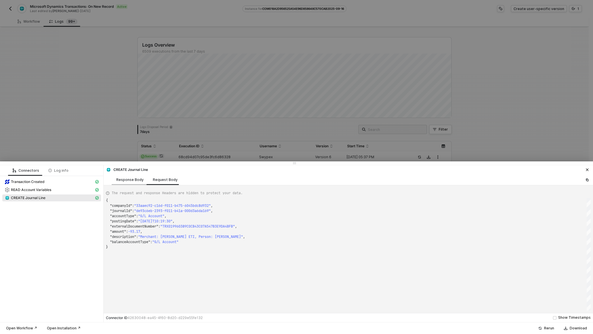
click at [125, 181] on div "Response Body" at bounding box center [129, 180] width 27 height 5
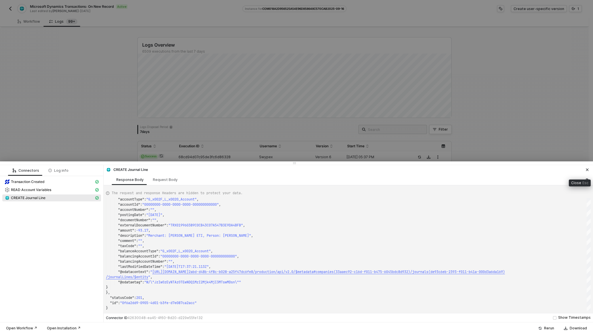
click at [589, 169] on button "button" at bounding box center [587, 169] width 7 height 7
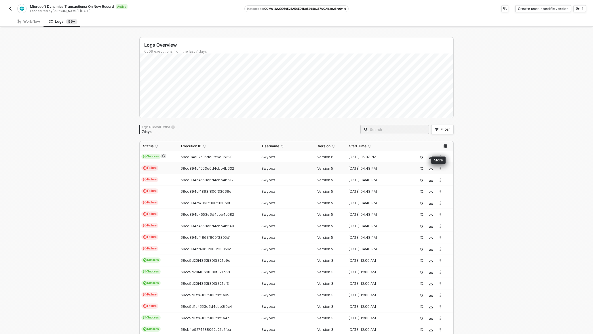
click at [438, 168] on icon "button" at bounding box center [439, 168] width 3 height 3
click at [476, 176] on div "Logs Overview 6509 executions from the last 7 days Mon 15 Success 0 Failure 0 L…" at bounding box center [296, 217] width 593 height 379
click at [420, 247] on icon "icon-success-page" at bounding box center [421, 248] width 3 height 3
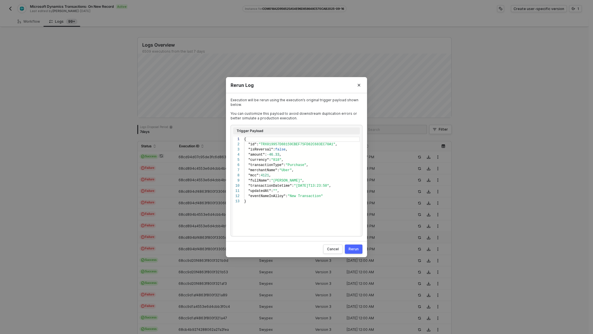
scroll to position [52, 0]
click at [357, 252] on button "Rerun" at bounding box center [354, 248] width 18 height 9
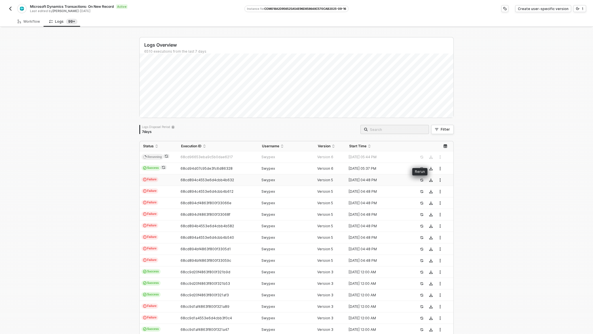
click at [418, 180] on button "button" at bounding box center [421, 180] width 7 height 7
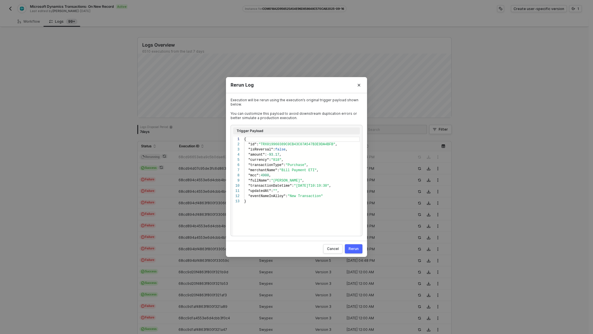
click at [488, 212] on div "Rerun Log Execution will be rerun using the execution’s original trigger payloa…" at bounding box center [296, 167] width 593 height 334
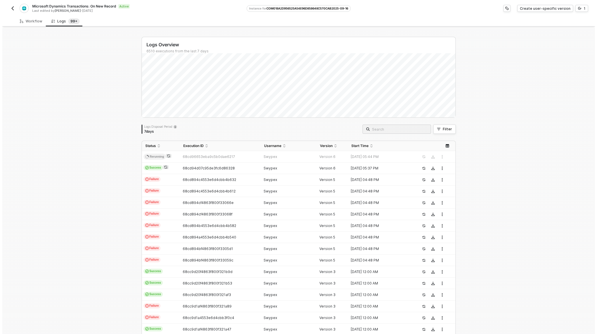
scroll to position [0, 0]
click at [443, 130] on div "Filter" at bounding box center [445, 129] width 9 height 5
click at [312, 156] on span at bounding box center [312, 156] width 44 height 9
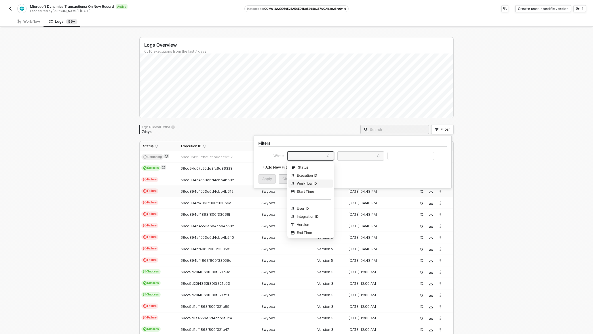
drag, startPoint x: 435, startPoint y: 185, endPoint x: 456, endPoint y: 186, distance: 21.0
click at [435, 185] on div "Filters Where data.executionId forgeWorkflowId startedAt Status Execution ID Wo…" at bounding box center [353, 161] width 198 height 53
drag, startPoint x: 496, startPoint y: 187, endPoint x: 458, endPoint y: 164, distance: 44.3
click at [496, 187] on div "Logs Overview 6510 executions from the last 7 days Logs Disposal Period 7 days …" at bounding box center [296, 217] width 593 height 379
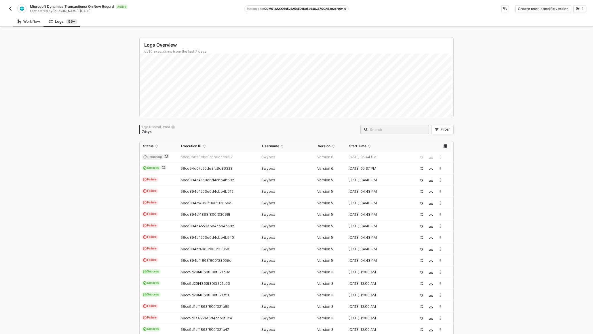
click at [34, 22] on div "Workflow" at bounding box center [29, 21] width 22 height 5
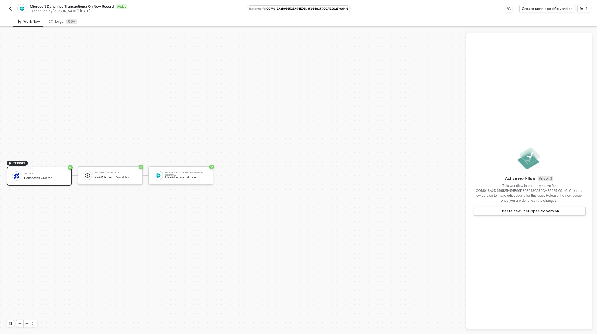
click at [10, 9] on img "button" at bounding box center [10, 8] width 5 height 5
